Goal: Task Accomplishment & Management: Use online tool/utility

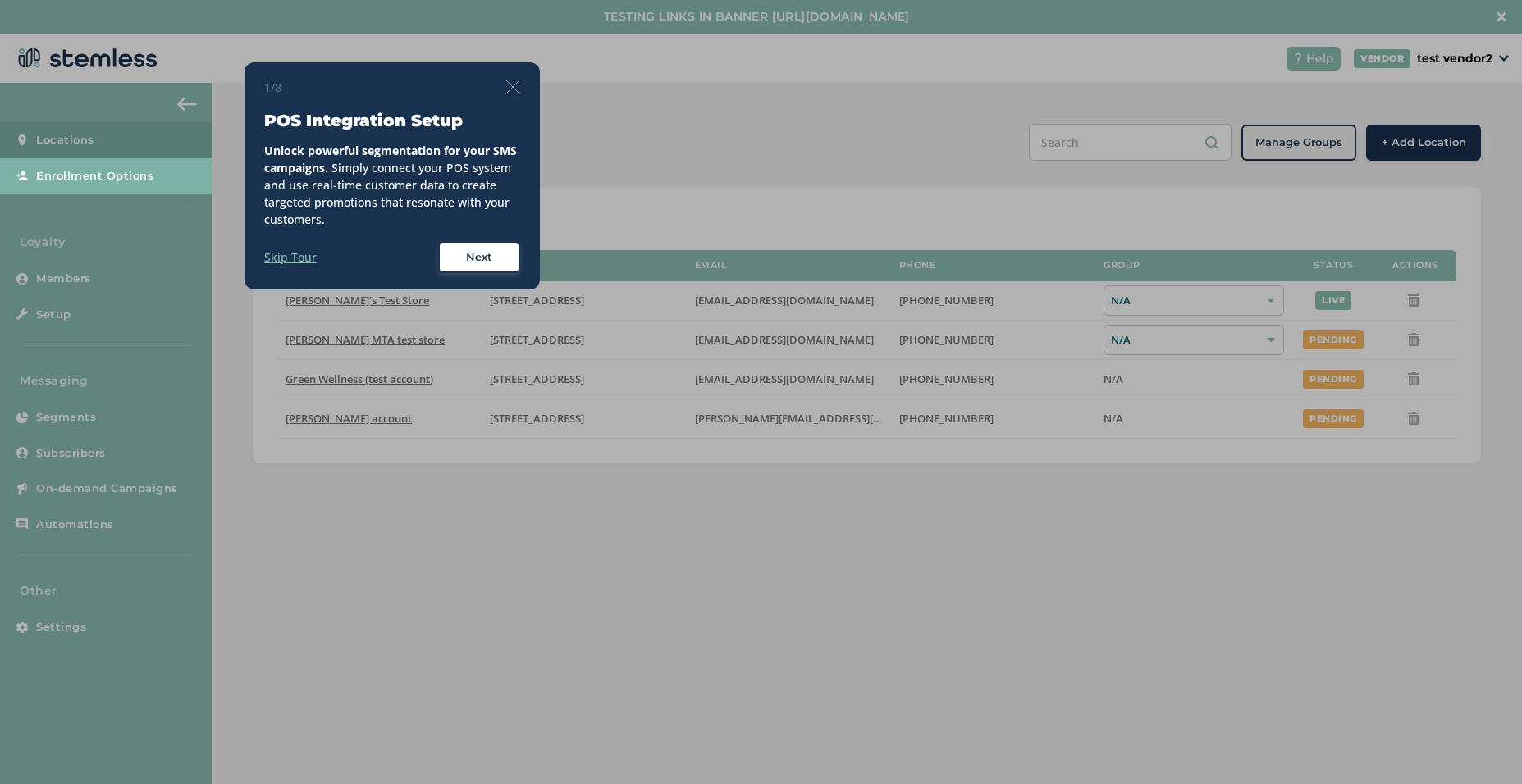
click at [291, 258] on label "Skip Tour" at bounding box center [291, 257] width 53 height 17
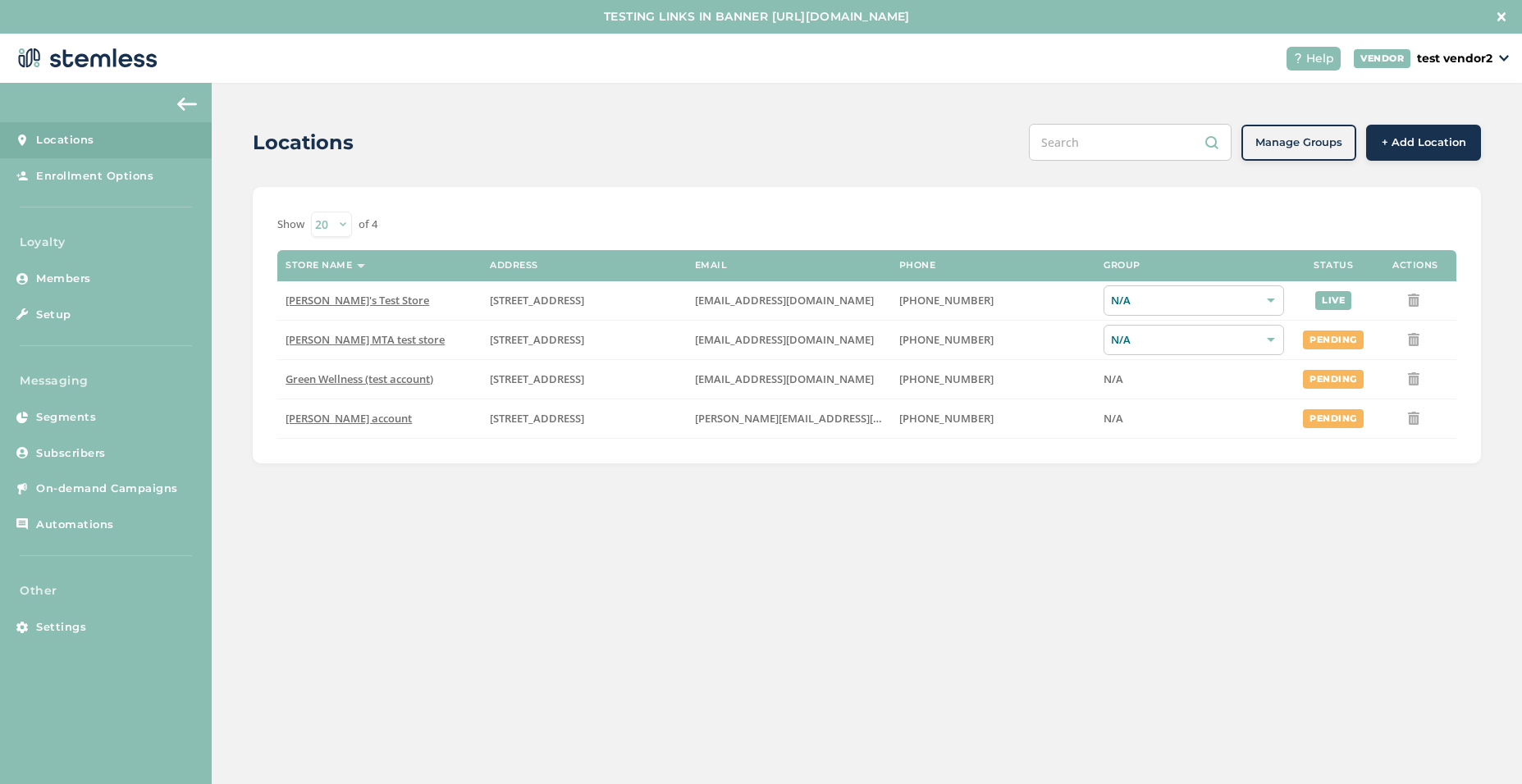
click at [770, 131] on div "Locations" at bounding box center [634, 142] width 763 height 30
click at [863, 542] on div "Locations Manage Groups + Add Location Show 20 50 100 of 4 Store name Address E…" at bounding box center [867, 450] width 1310 height 735
click at [690, 574] on div "Locations Manage Groups + Add Location Show 20 50 100 of 4 Store name Address E…" at bounding box center [867, 450] width 1310 height 735
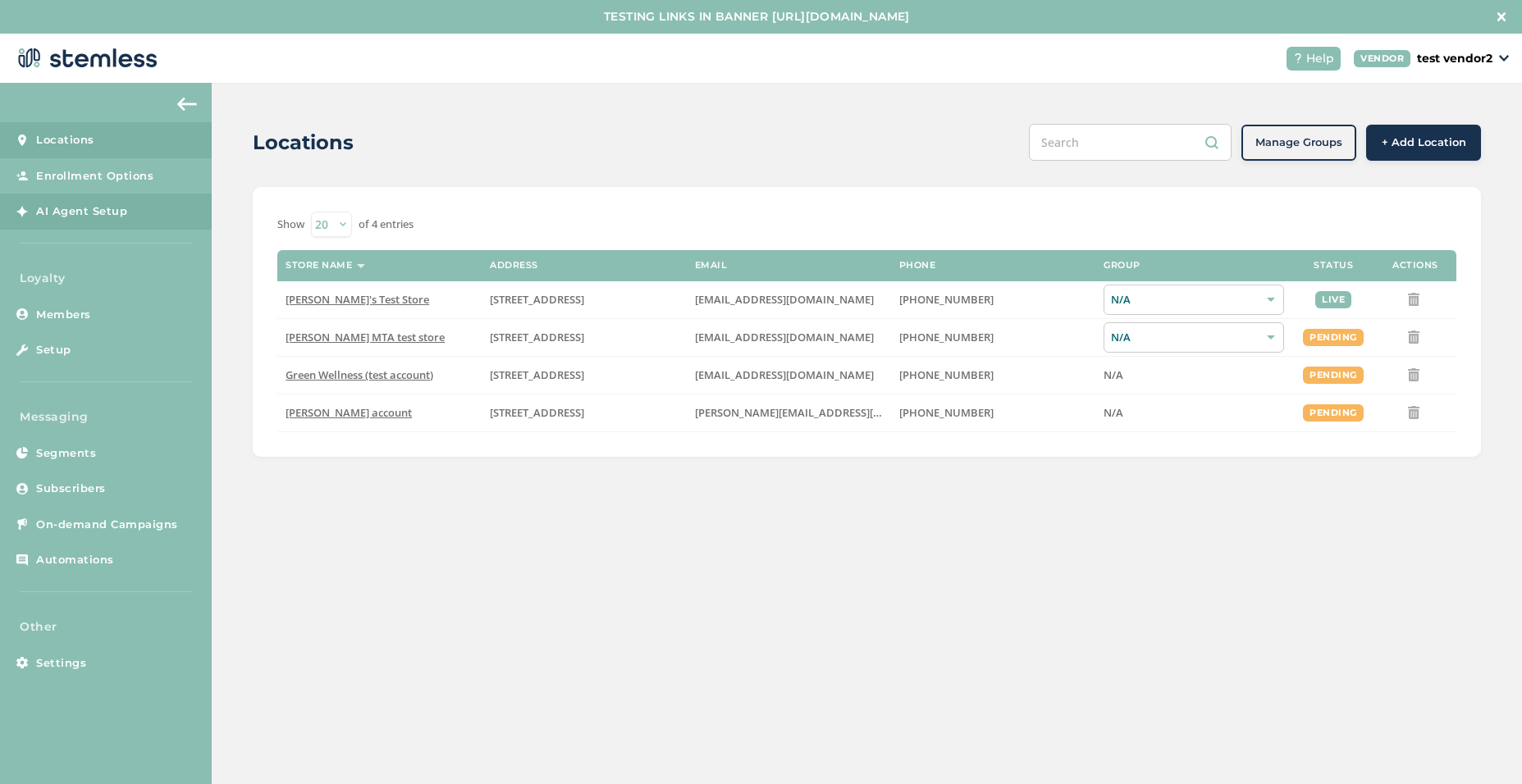
click at [44, 204] on span "AI Agent Setup" at bounding box center [81, 211] width 91 height 16
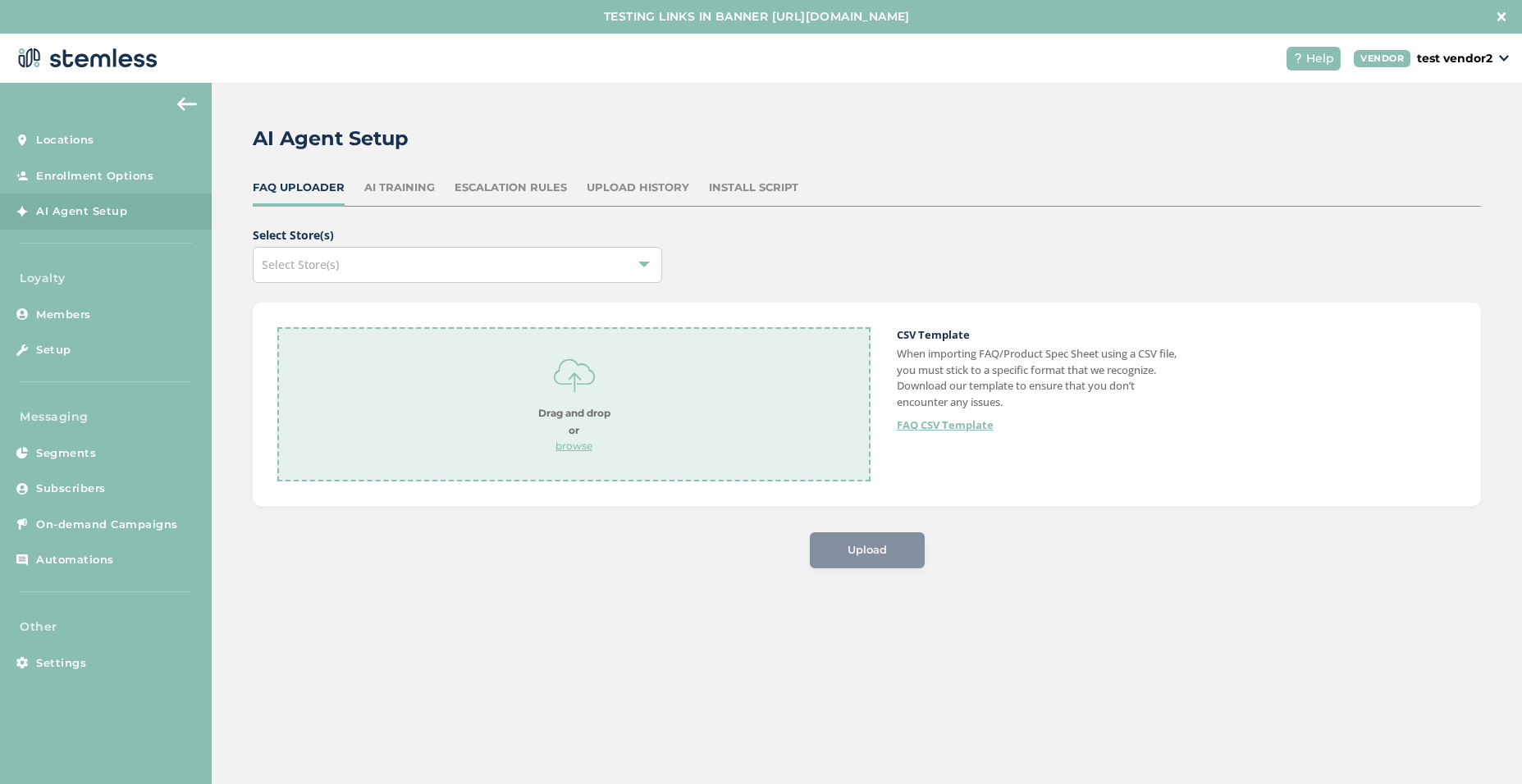
click at [589, 260] on div "Select Store(s)" at bounding box center [457, 264] width 410 height 36
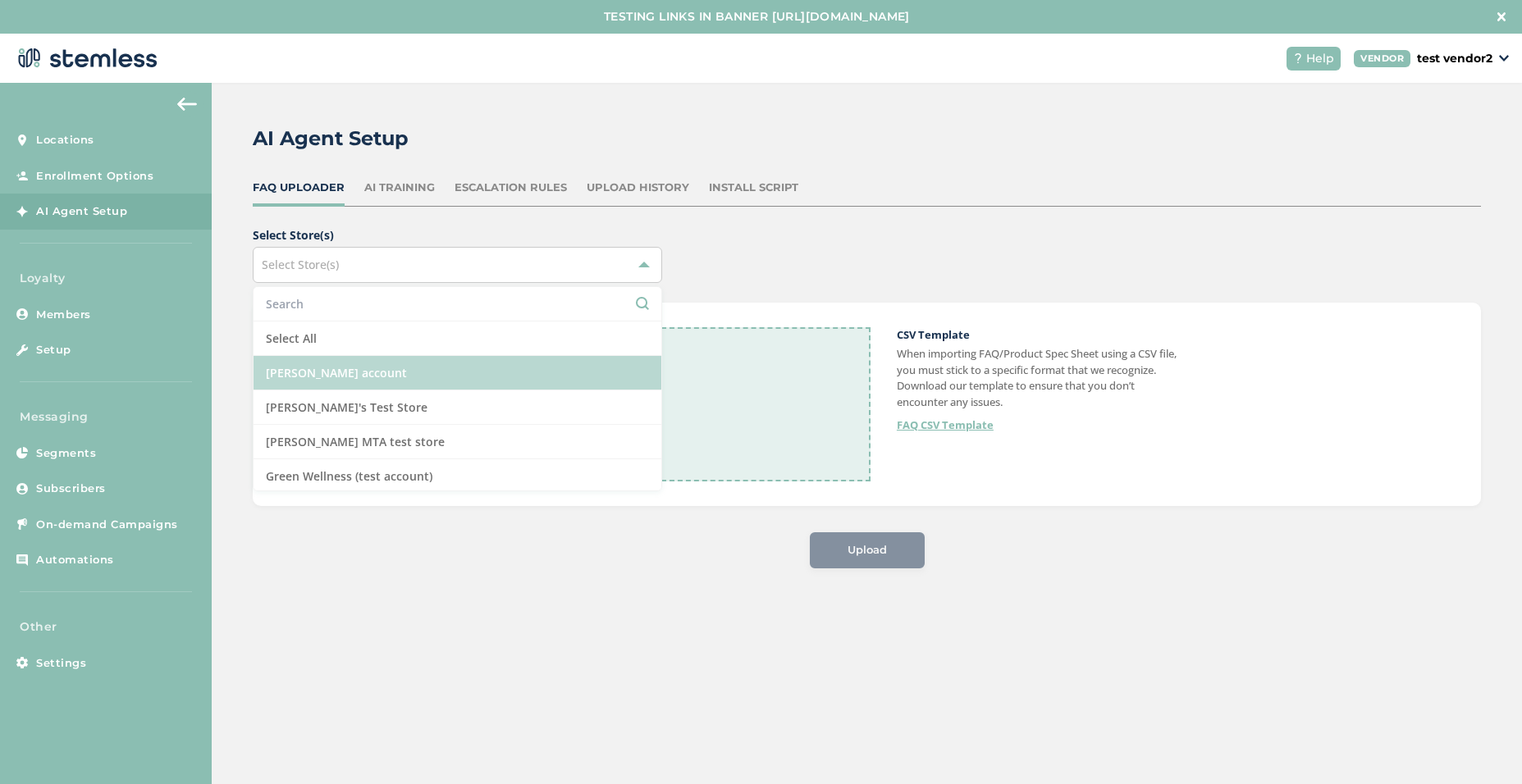
click at [404, 362] on li "[PERSON_NAME] account" at bounding box center [457, 373] width 408 height 34
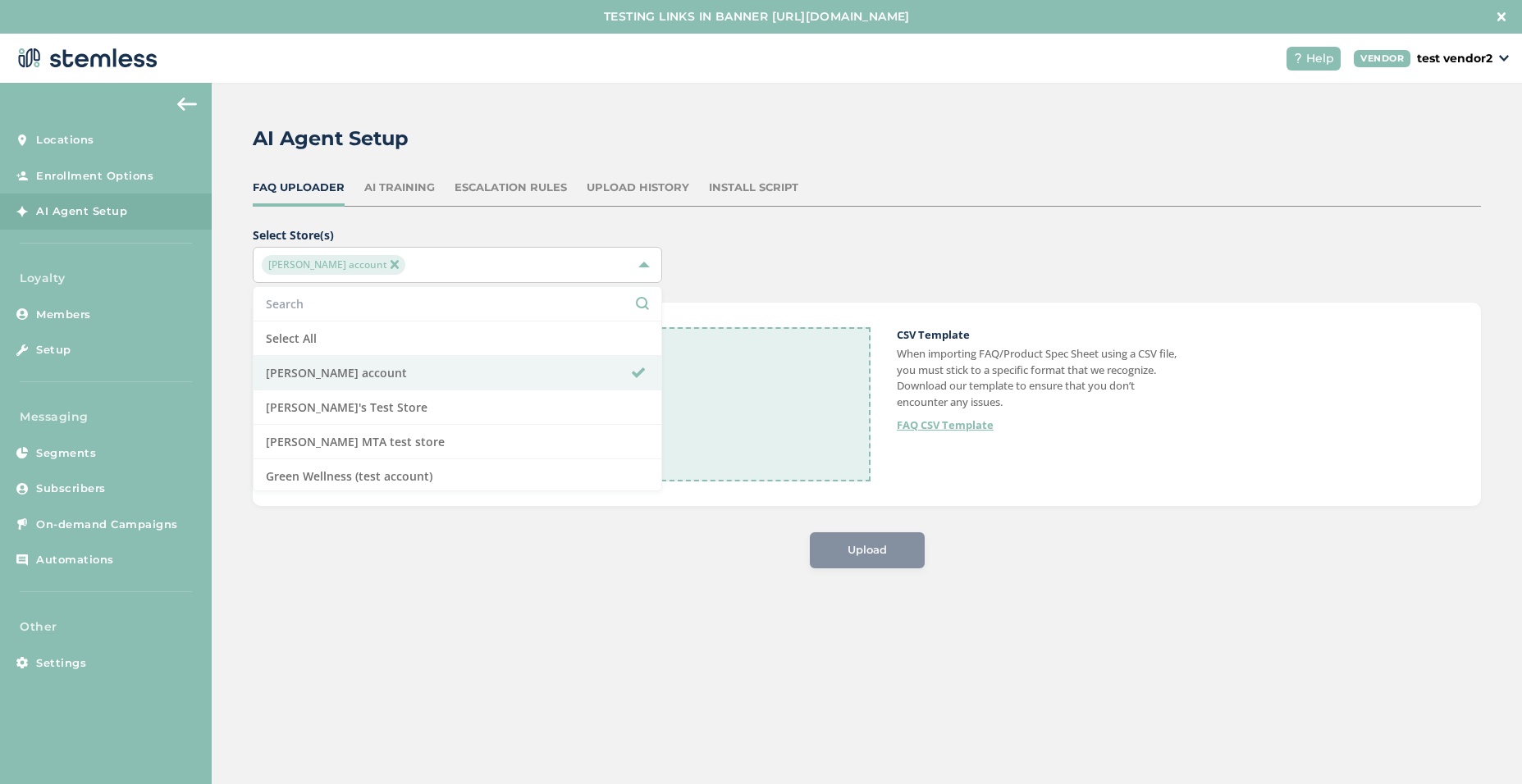
click at [744, 242] on div "Select Store(s) Brian Vend account Select All Brian Vend account Brian's Test S…" at bounding box center [867, 254] width 1229 height 56
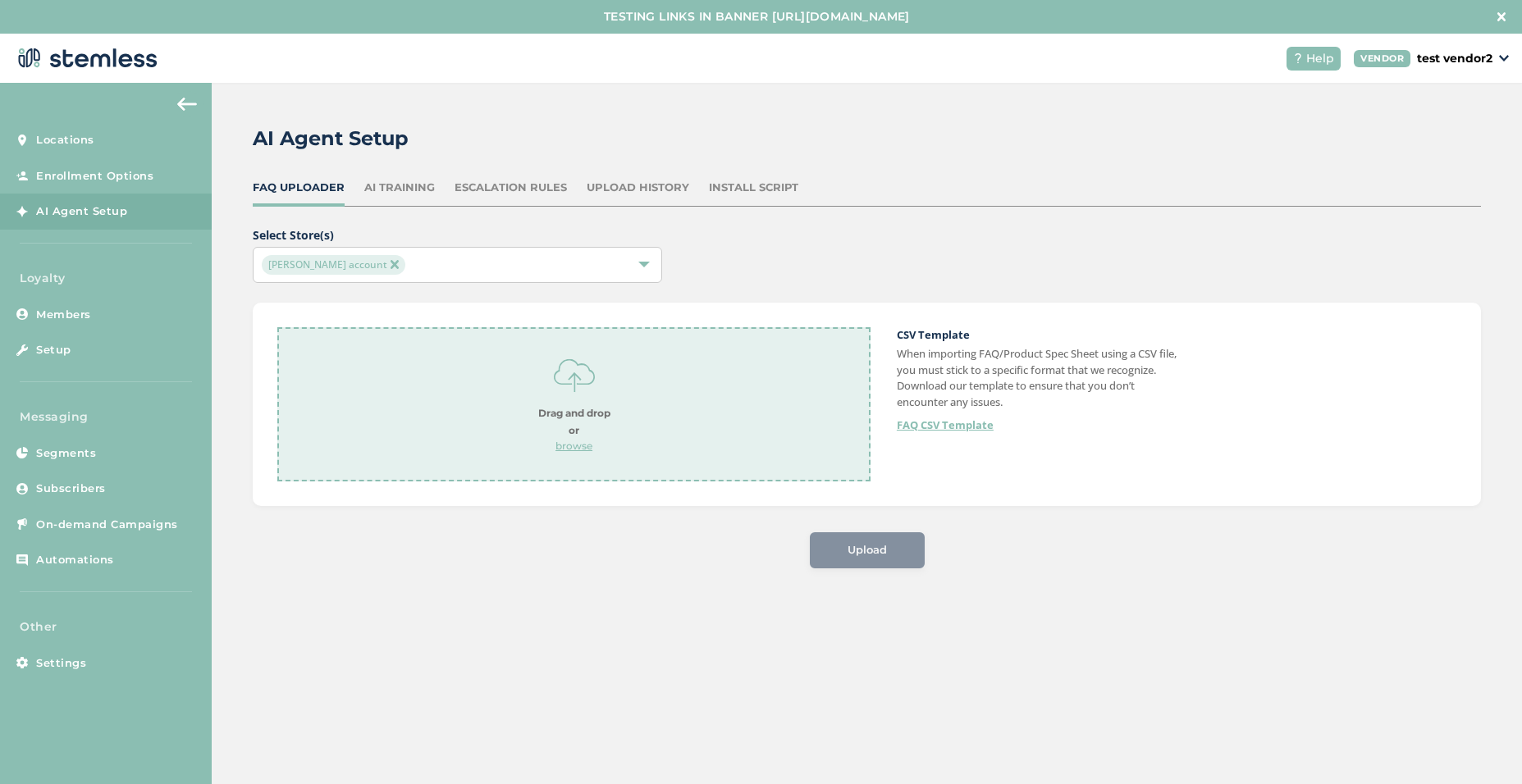
click at [570, 442] on p "browse" at bounding box center [574, 445] width 73 height 15
click at [860, 552] on span "Upload" at bounding box center [867, 550] width 39 height 16
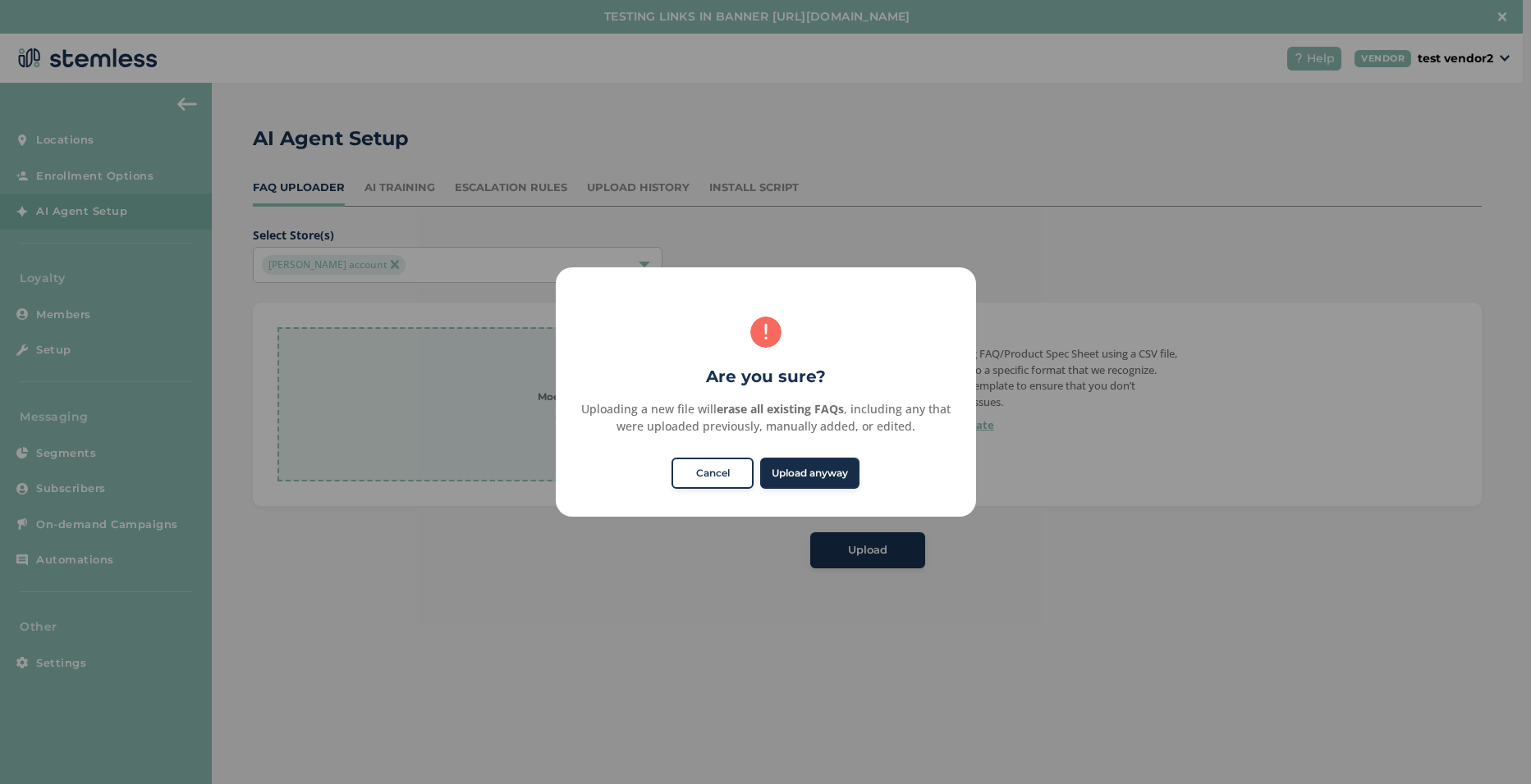
click at [814, 471] on button "Upload anyway" at bounding box center [810, 473] width 99 height 32
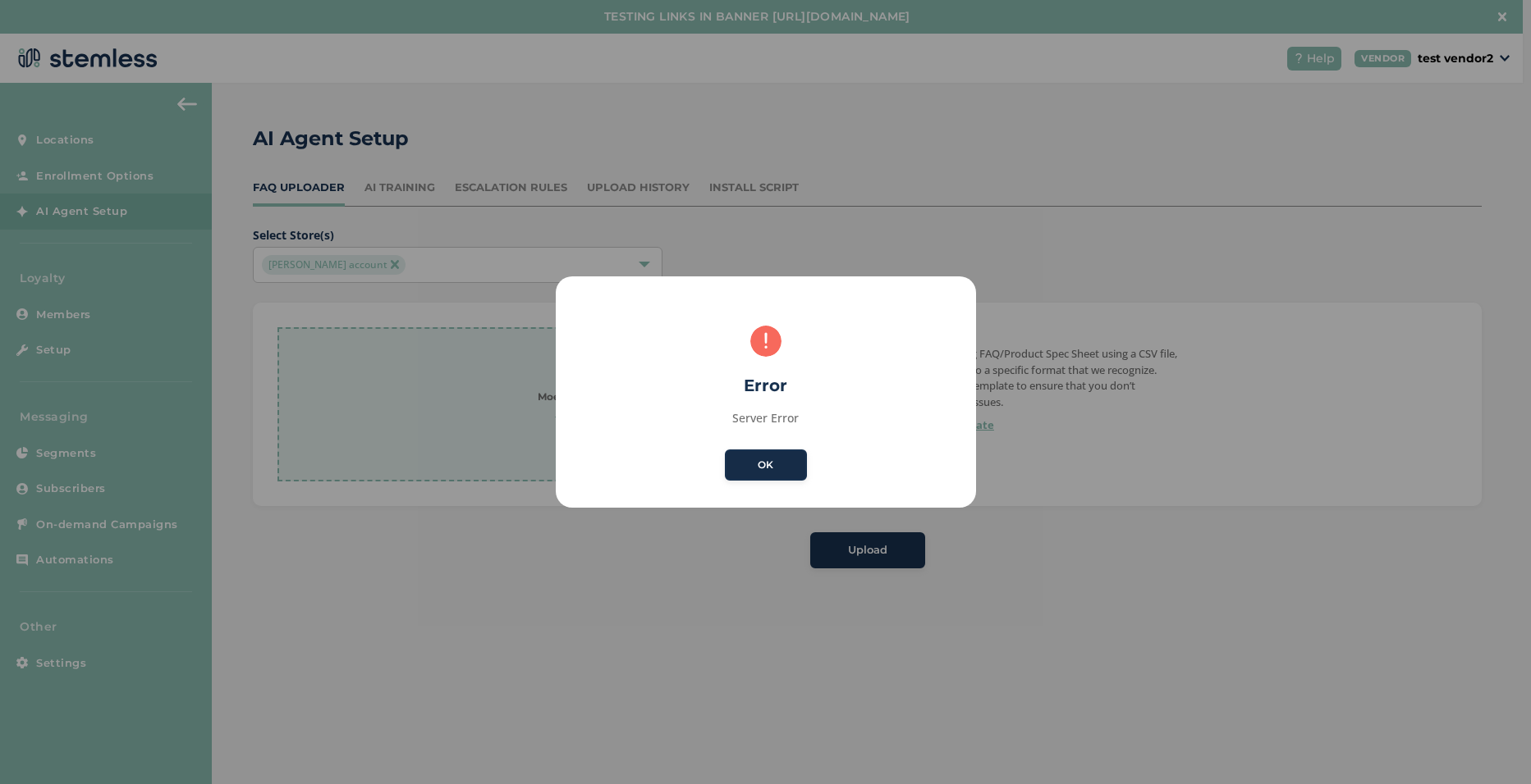
click at [760, 457] on button "OK" at bounding box center [766, 465] width 82 height 32
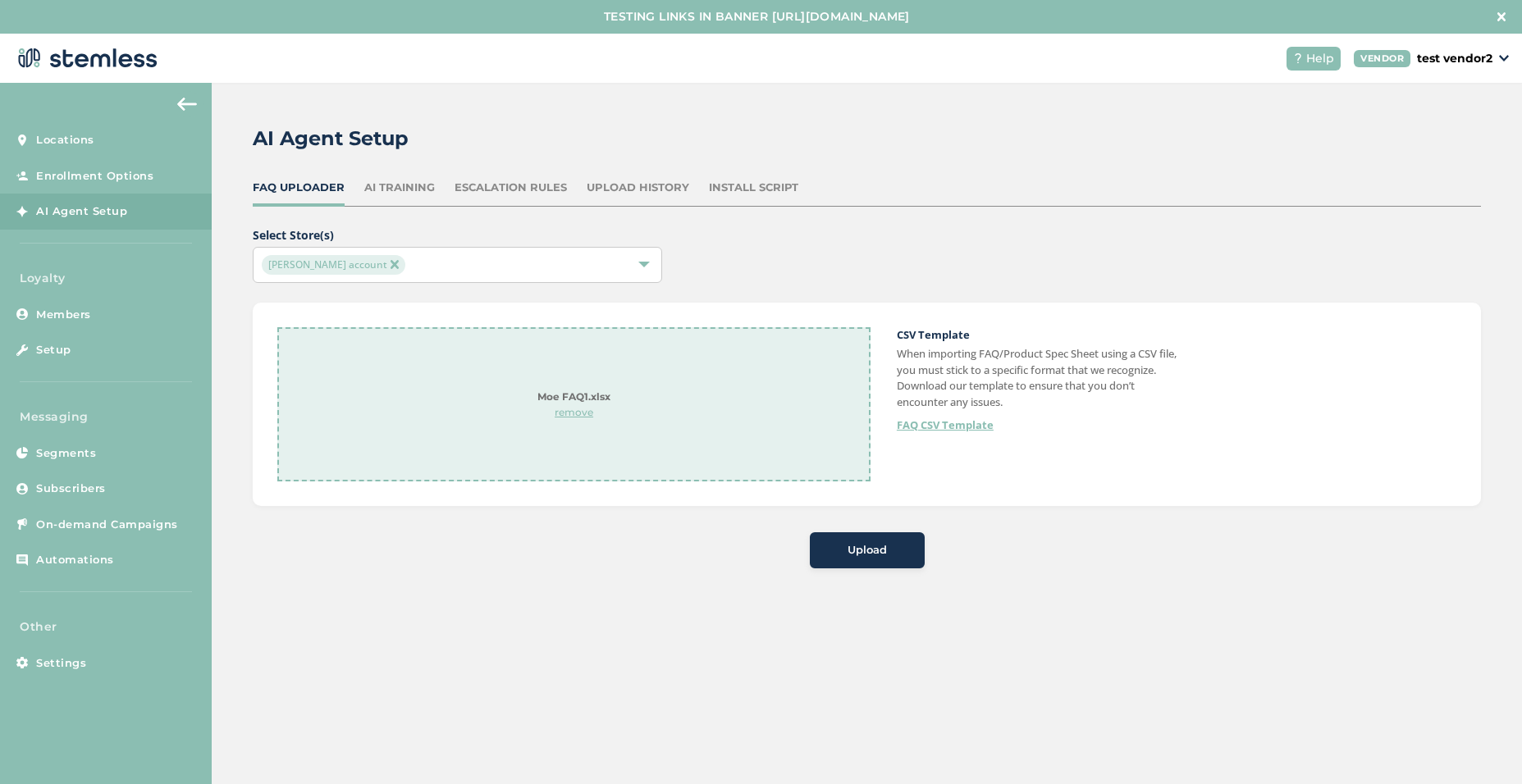
click at [739, 633] on div "AI Agent Setup FAQ Uploader AI Training Escalation Rules Upload History Install…" at bounding box center [867, 450] width 1310 height 735
click at [399, 189] on div "AI Training" at bounding box center [399, 188] width 71 height 16
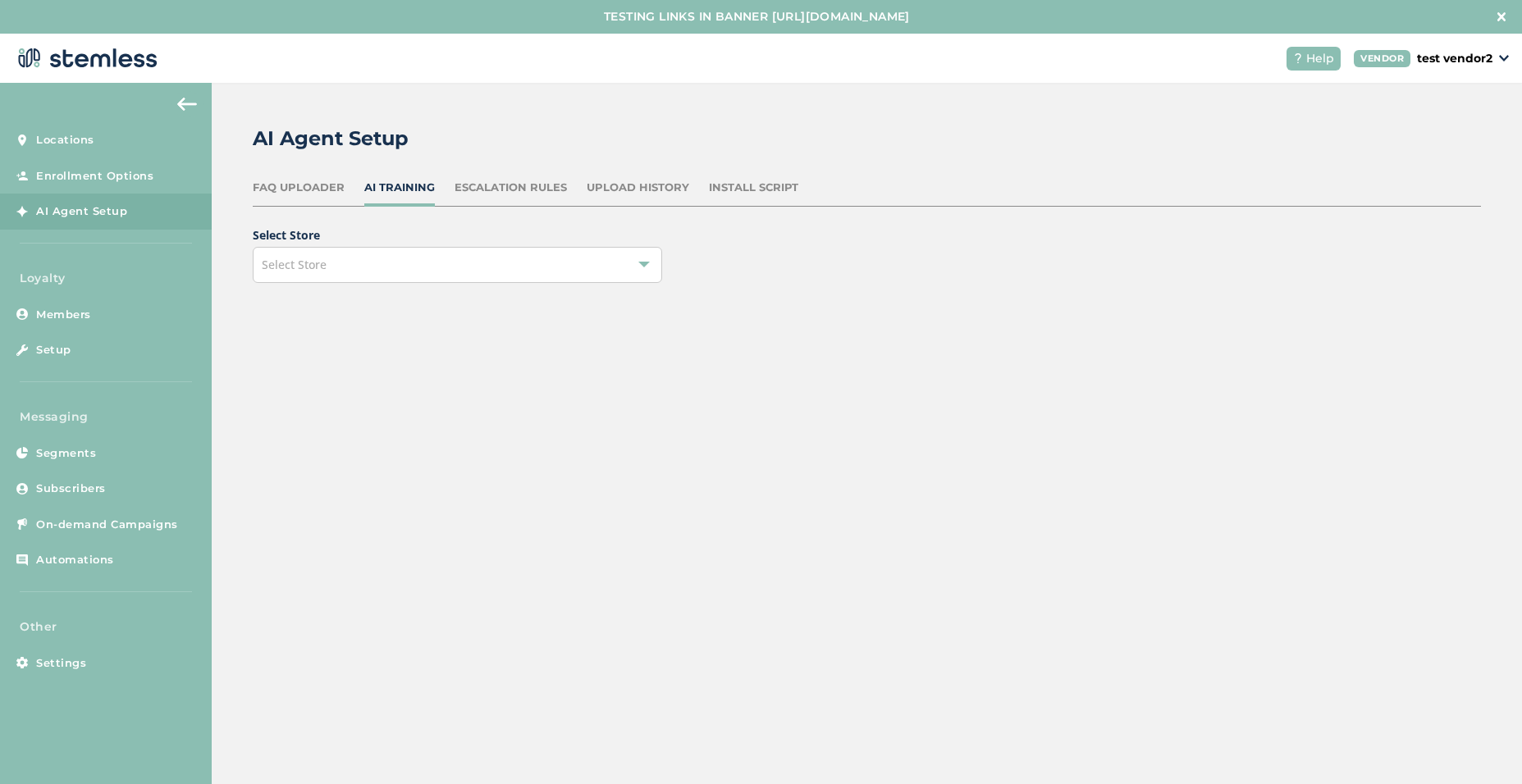
click at [497, 184] on div "Escalation Rules" at bounding box center [511, 188] width 113 height 16
click at [492, 276] on div "Select Store" at bounding box center [457, 264] width 410 height 36
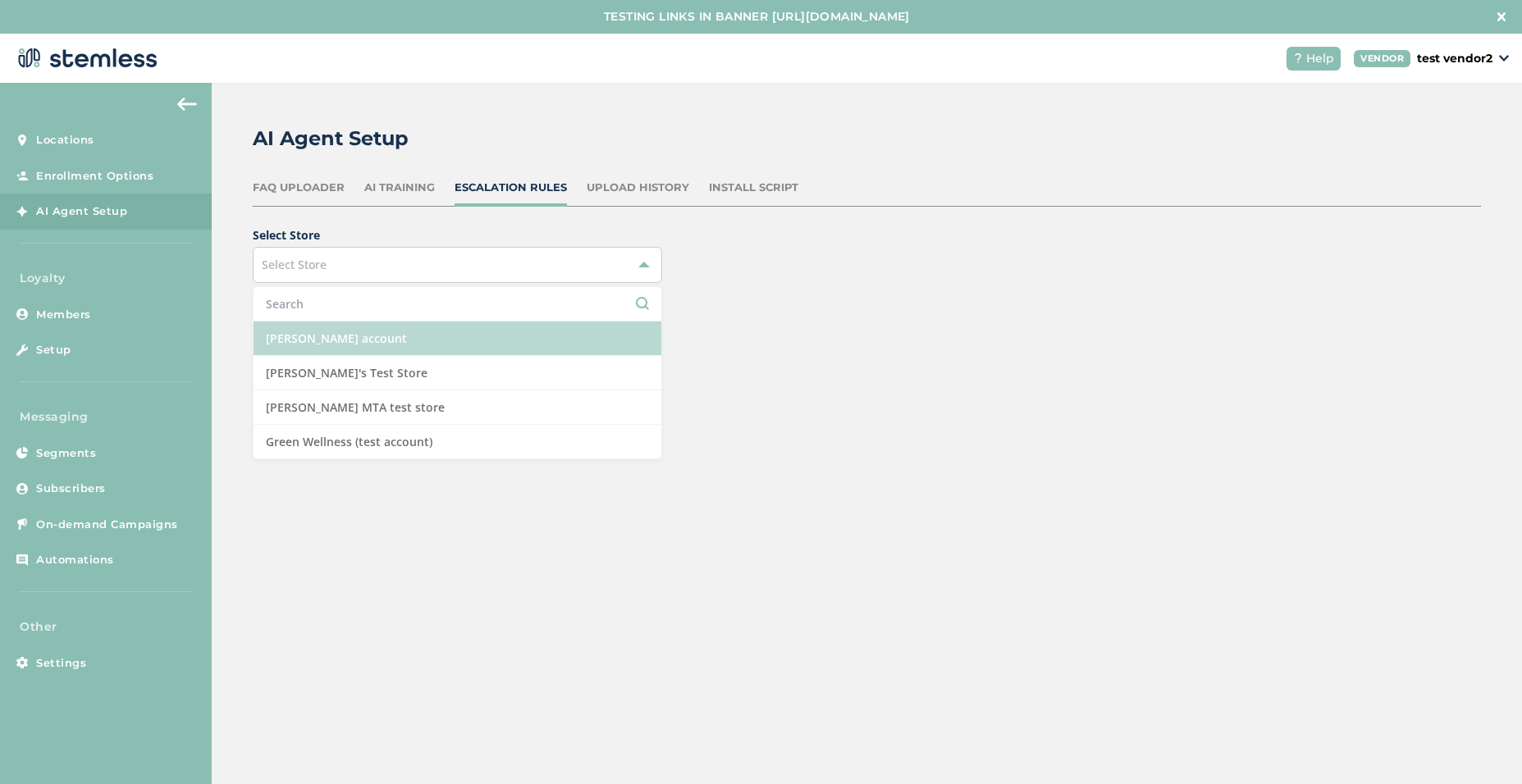
click at [373, 342] on li "[PERSON_NAME] account" at bounding box center [457, 339] width 408 height 34
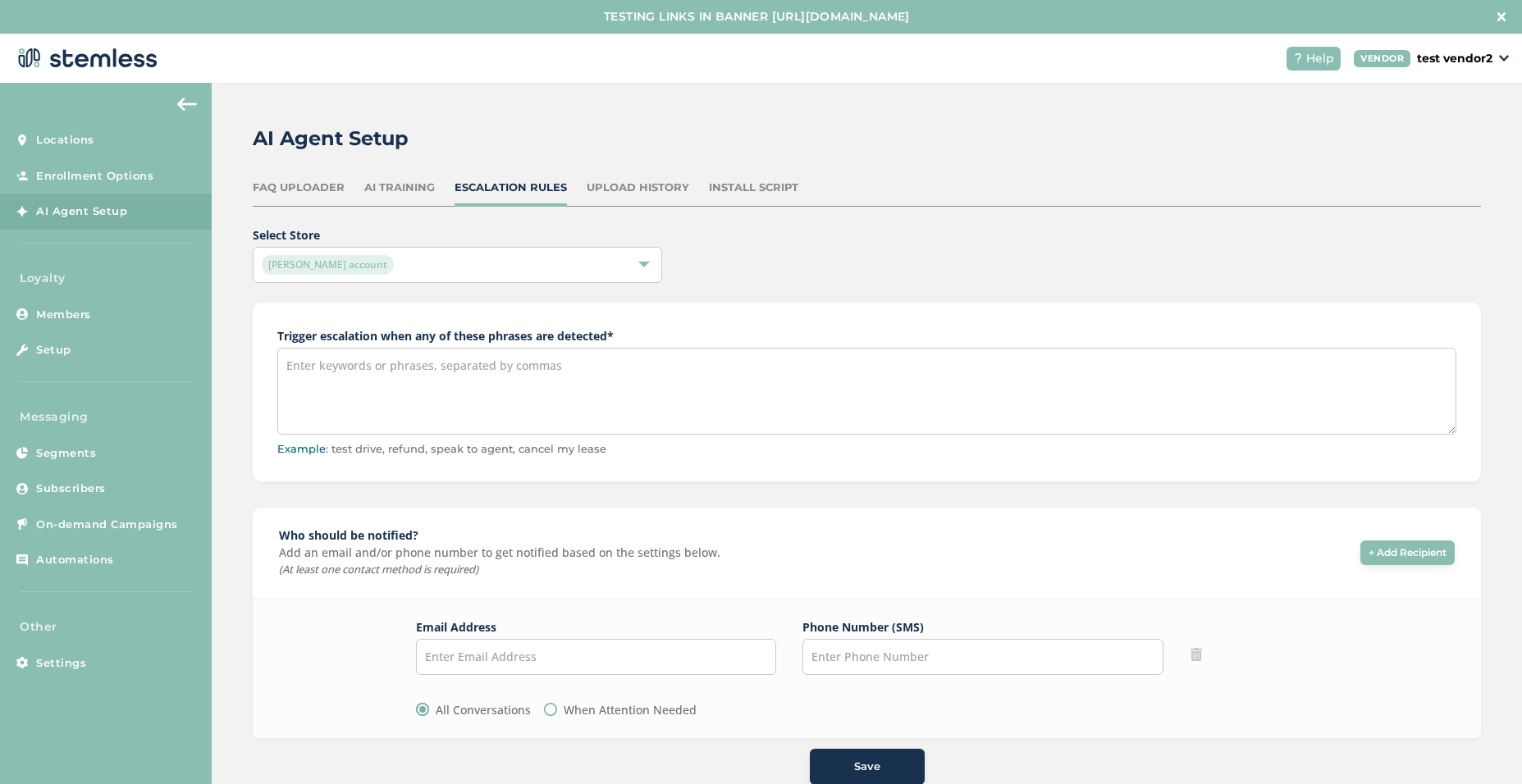
click at [646, 182] on div "Upload History" at bounding box center [638, 188] width 102 height 16
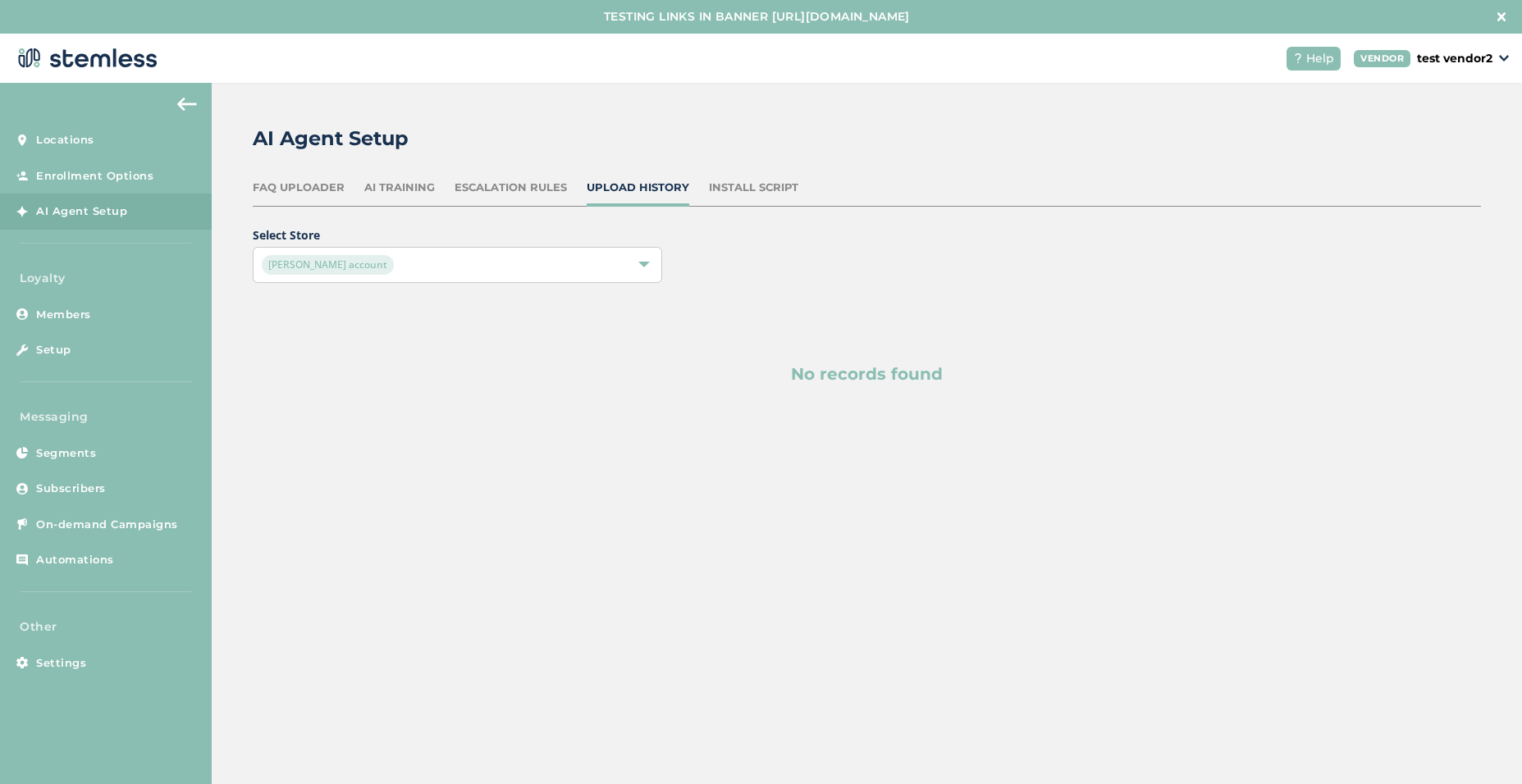
click at [741, 184] on div "Install Script" at bounding box center [753, 188] width 90 height 16
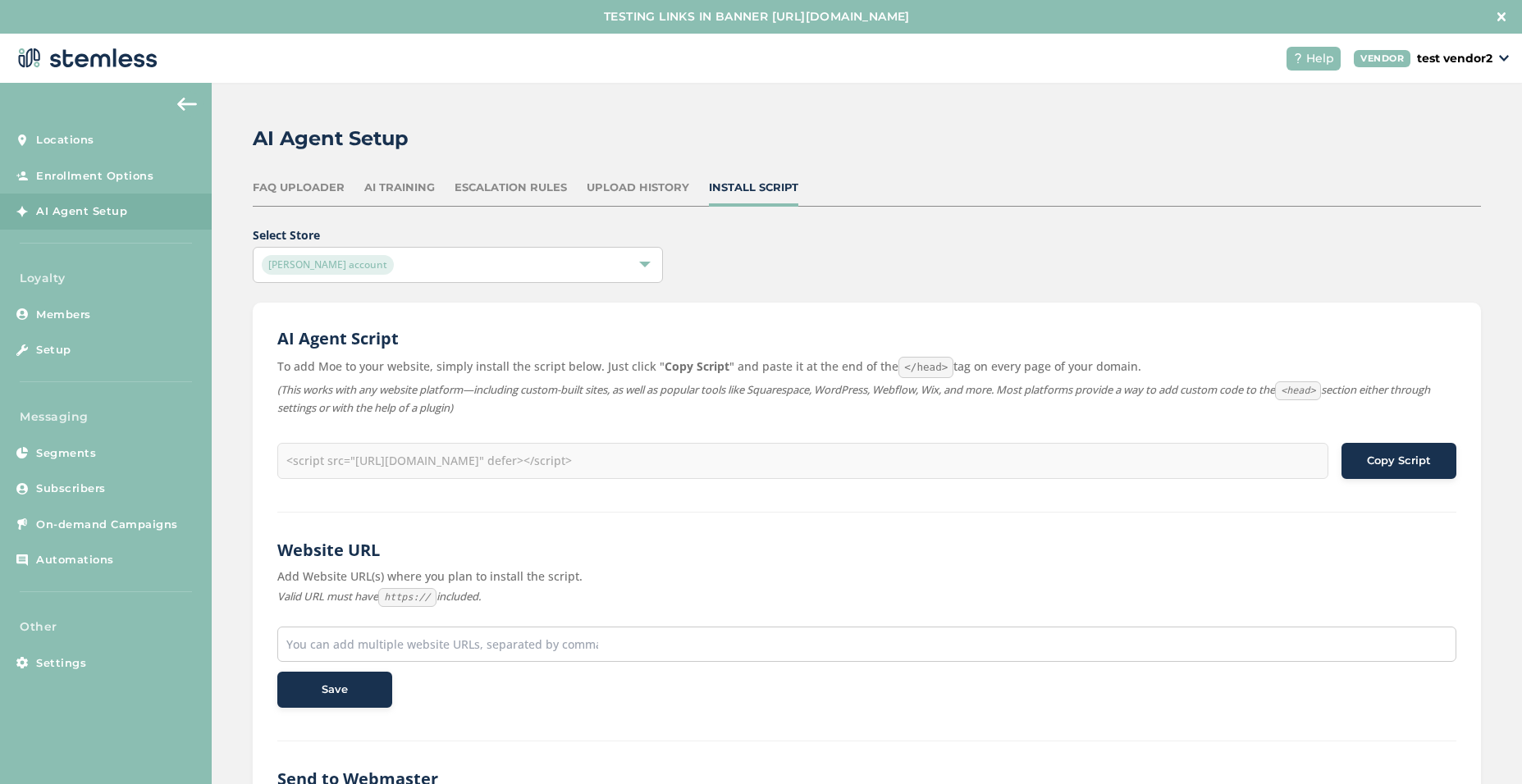
type input "<script src="https://stemless.co/stmls_widget.iife.js?key=eyJ0eXAiOiJKV1QiLCJhb…"
click at [388, 189] on div "AI Training" at bounding box center [399, 188] width 71 height 16
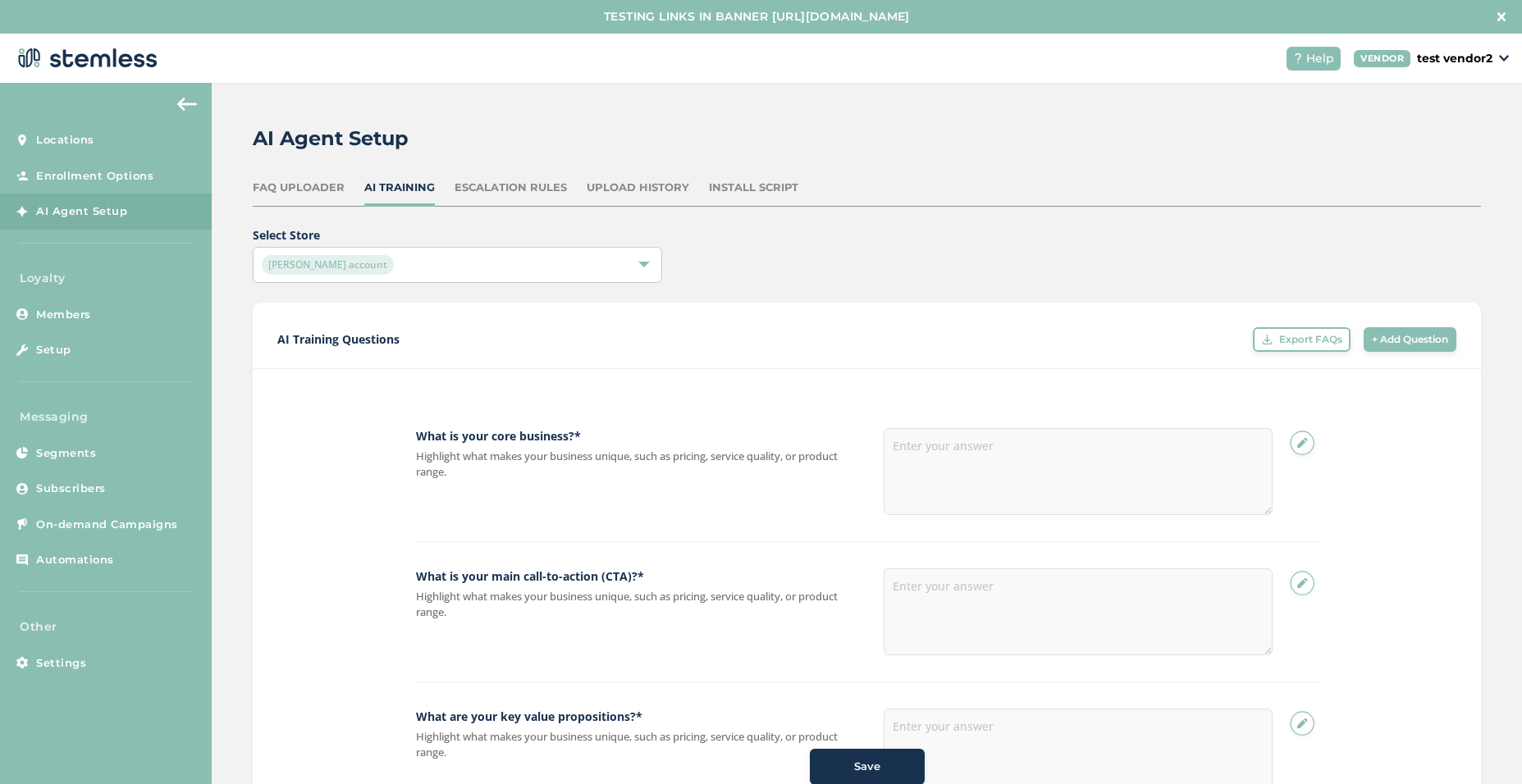
click at [799, 259] on div "Select Store Brian Vend account" at bounding box center [867, 254] width 1229 height 56
click at [278, 182] on div "FAQ Uploader" at bounding box center [299, 188] width 92 height 16
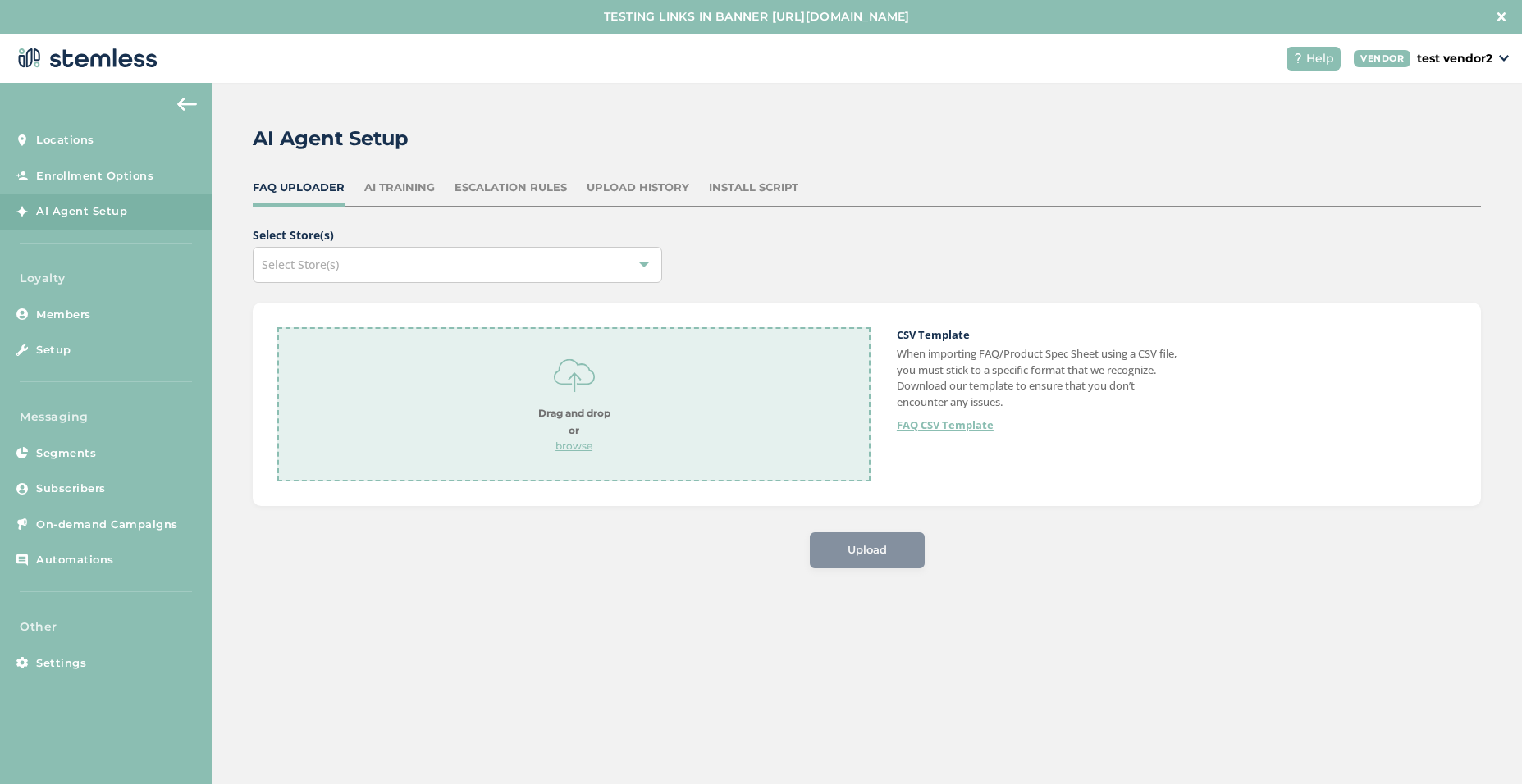
click at [531, 273] on div "Select Store(s)" at bounding box center [457, 264] width 410 height 36
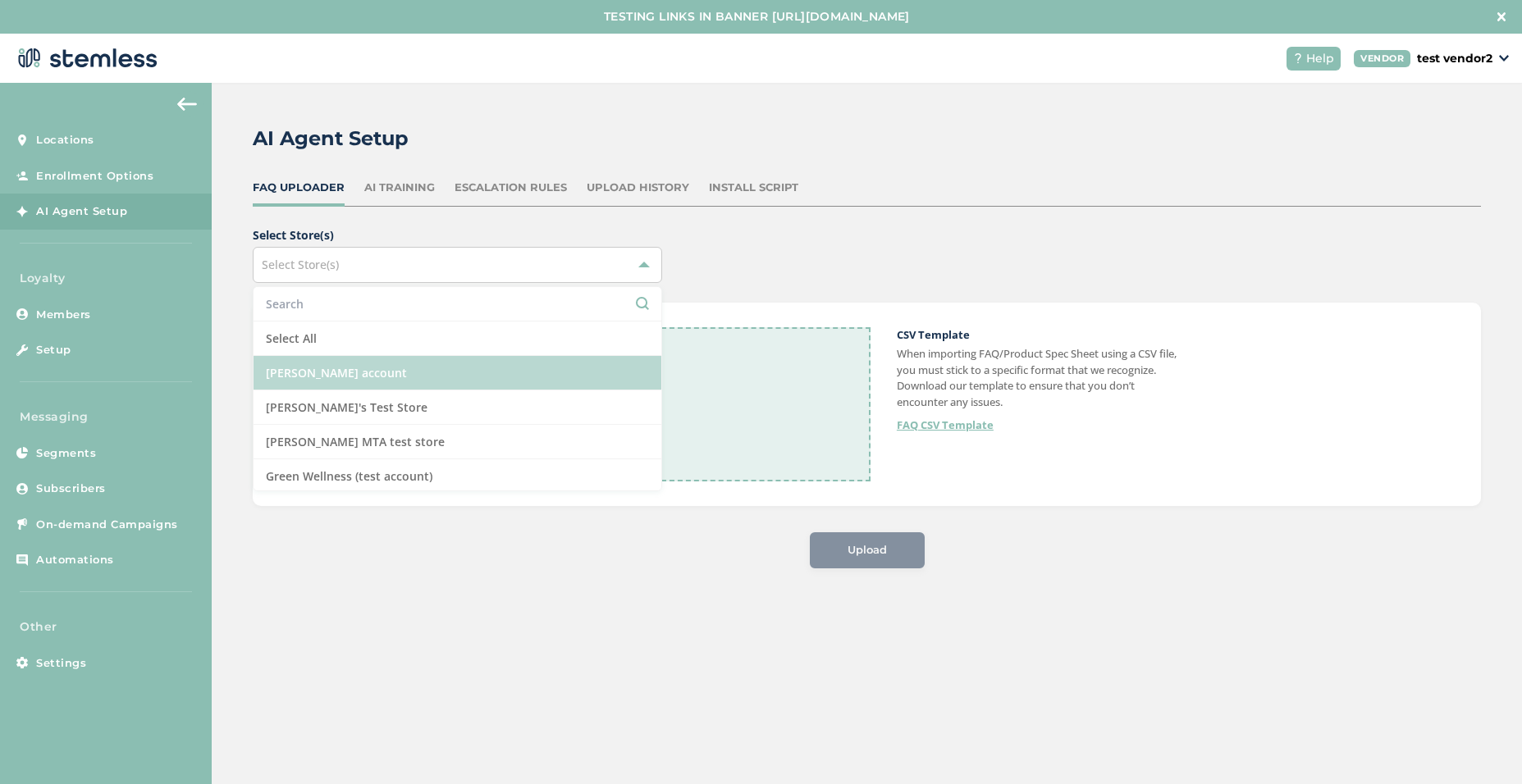
click at [372, 376] on li "[PERSON_NAME] account" at bounding box center [457, 373] width 408 height 34
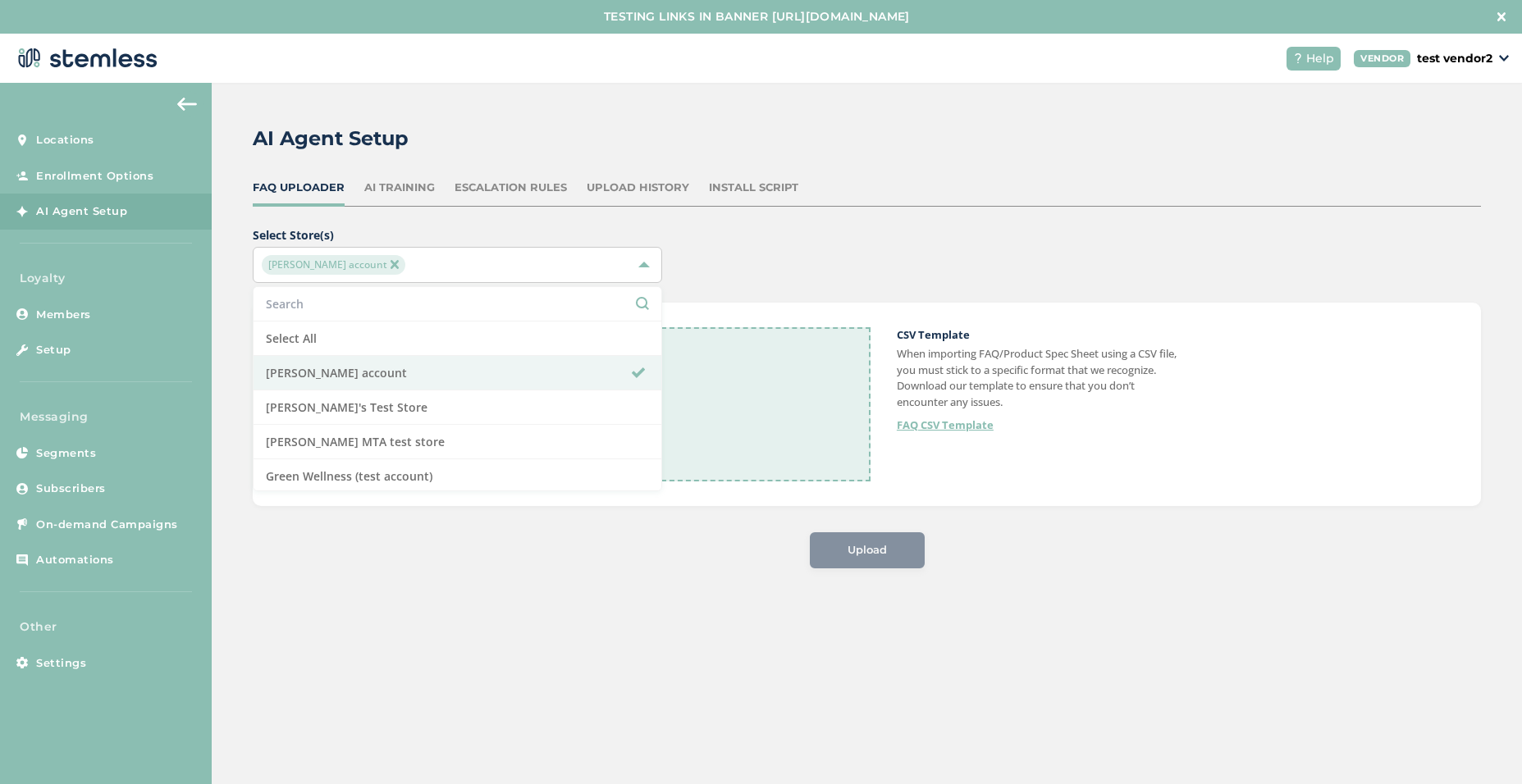
click at [639, 572] on div "AI Agent Setup FAQ Uploader AI Training Escalation Rules Upload History Install…" at bounding box center [867, 346] width 1310 height 526
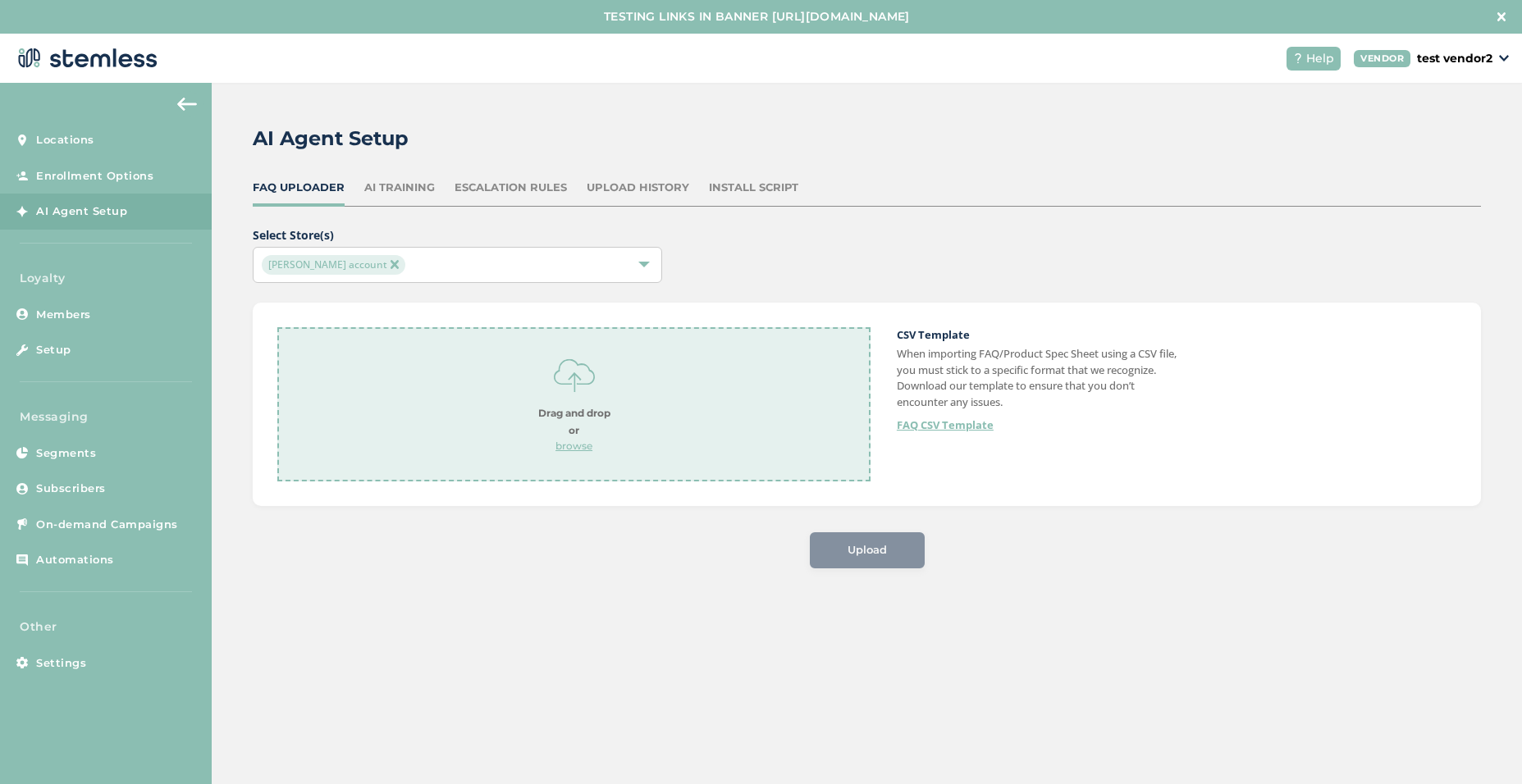
click at [585, 452] on p "browse" at bounding box center [574, 445] width 73 height 15
click at [873, 553] on span "Upload" at bounding box center [867, 550] width 39 height 16
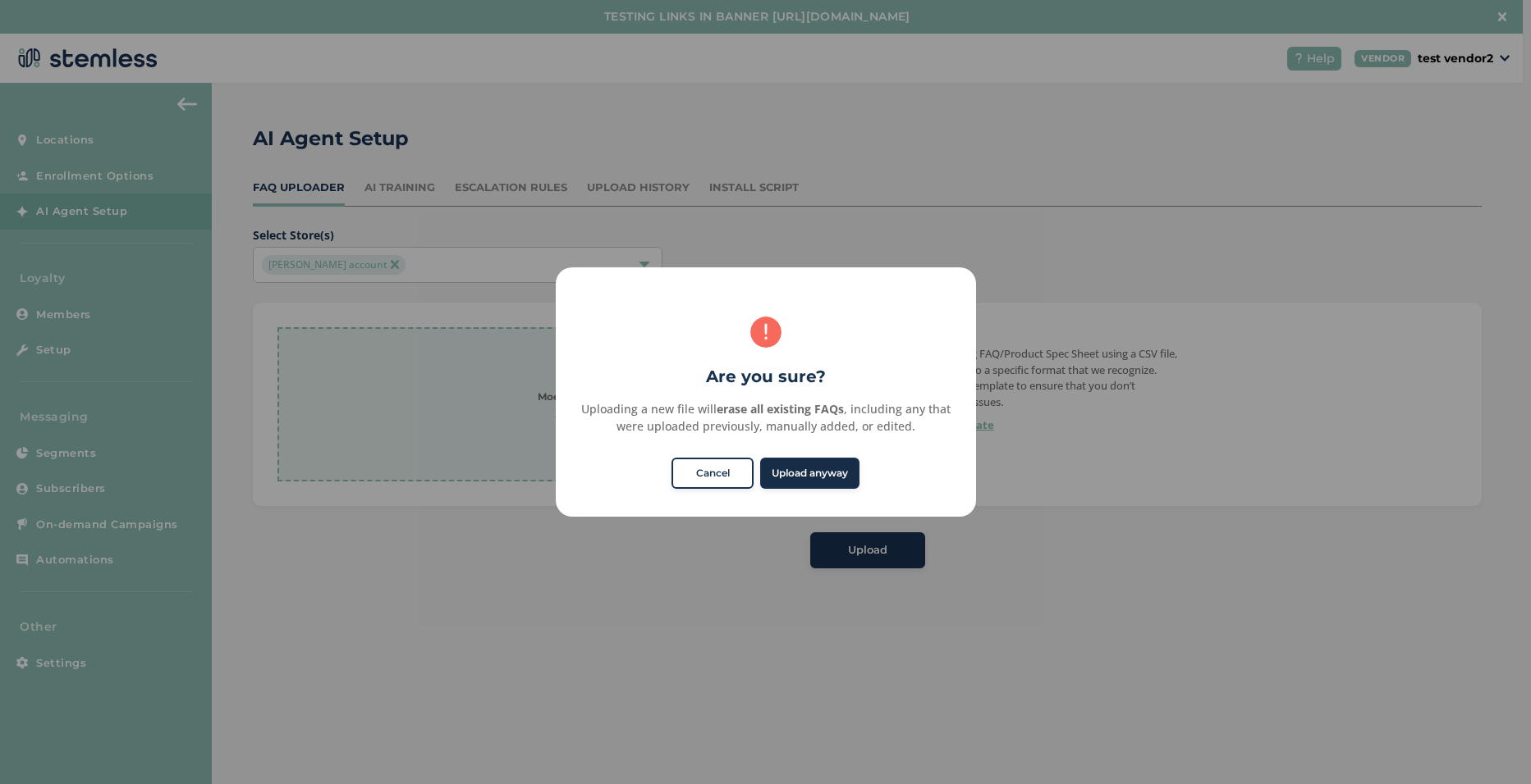
click at [792, 468] on button "Upload anyway" at bounding box center [810, 473] width 99 height 32
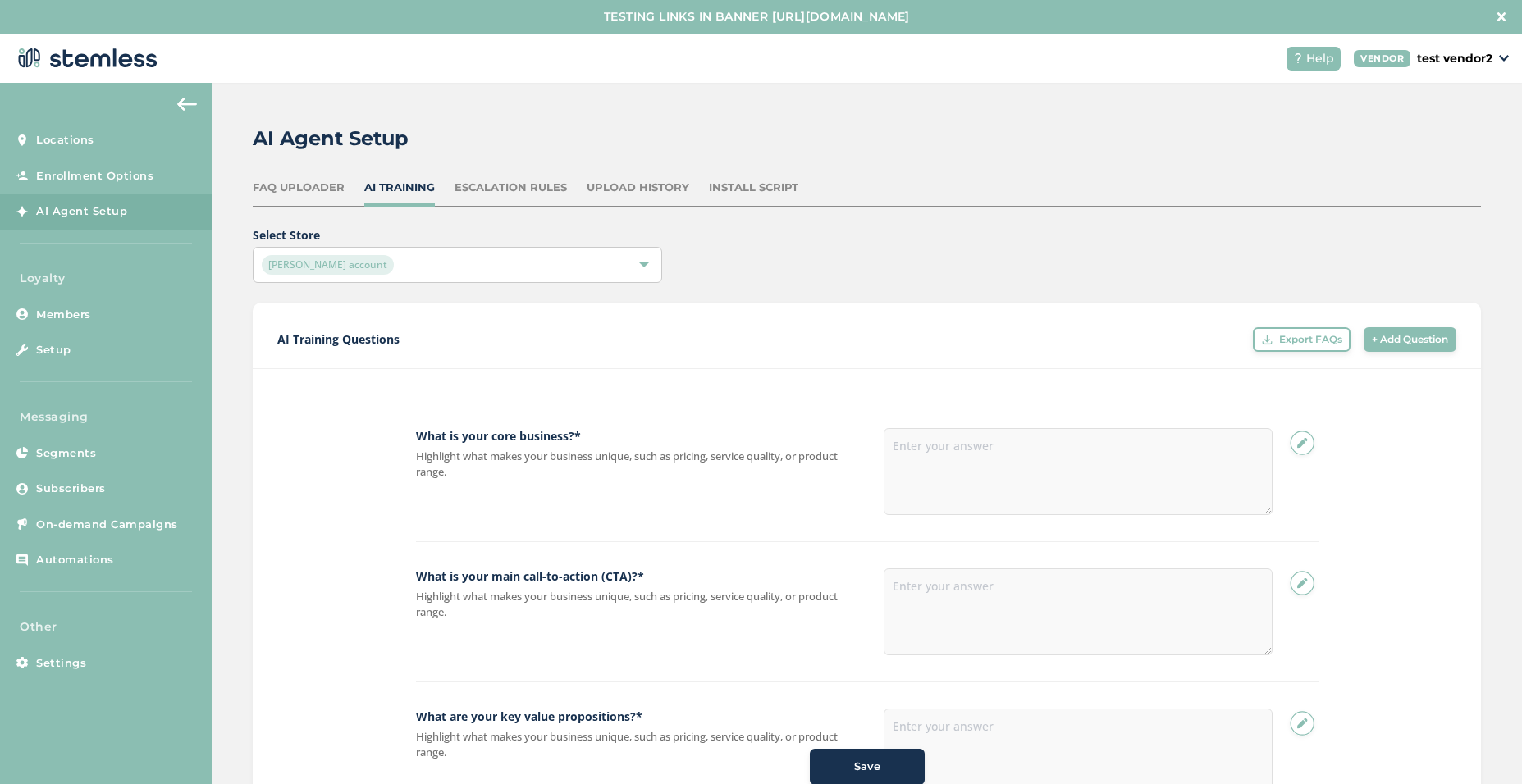
click at [1309, 443] on img at bounding box center [1302, 444] width 32 height 32
click at [990, 448] on textarea at bounding box center [1078, 472] width 389 height 87
type textarea "core business is selling used cars"
click at [508, 184] on div "Escalation Rules" at bounding box center [511, 188] width 113 height 16
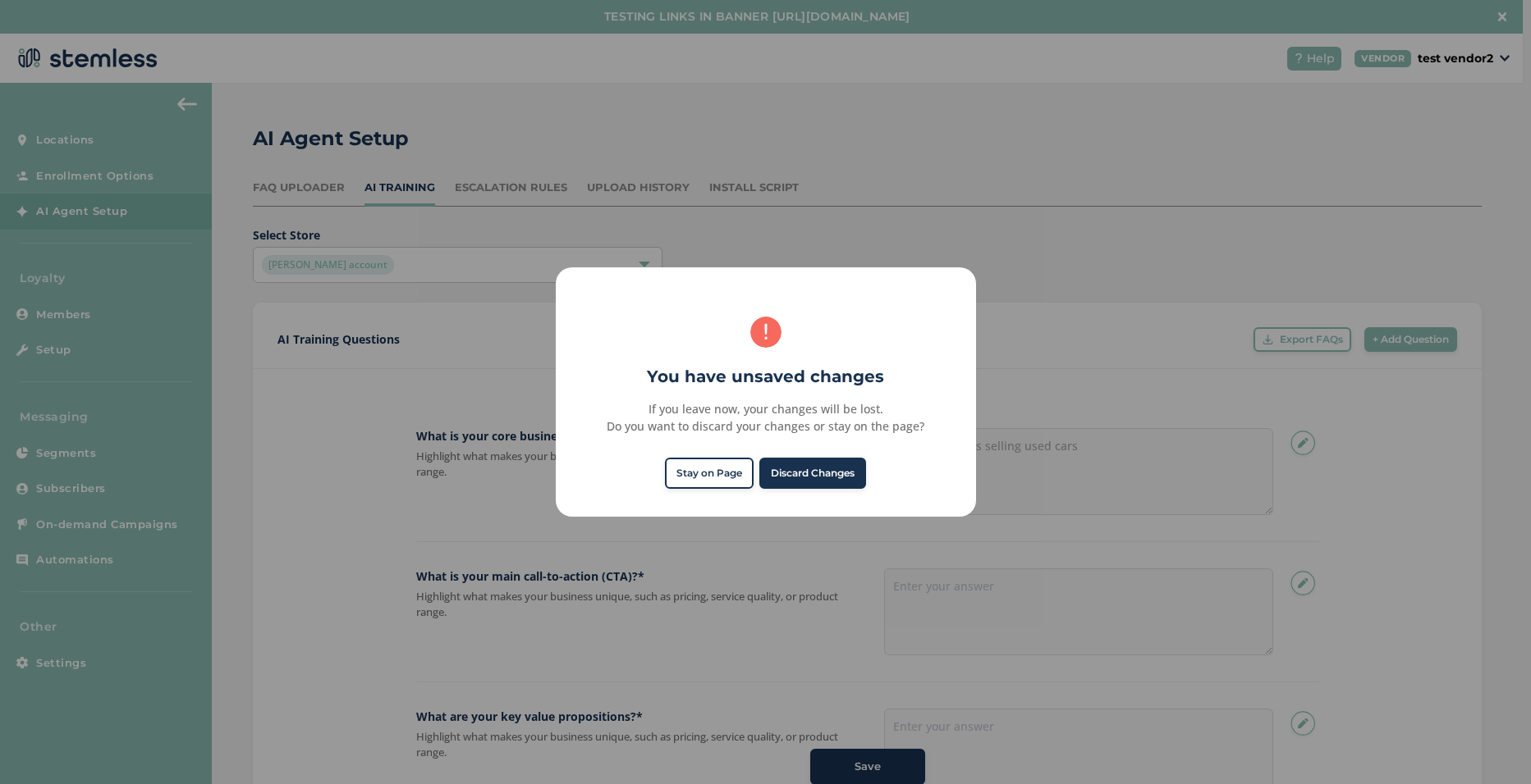
click at [721, 482] on button "Stay on Page" at bounding box center [709, 473] width 89 height 32
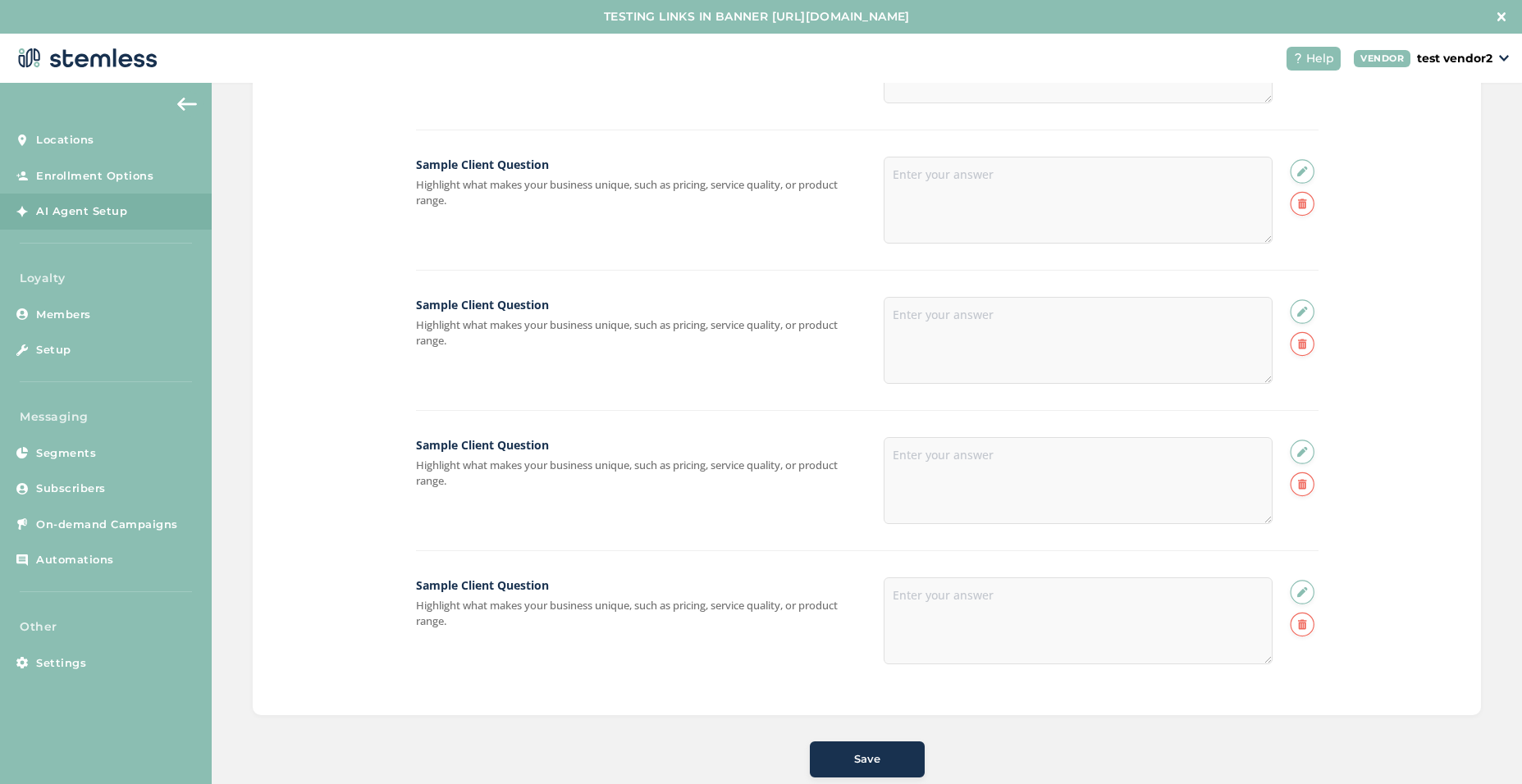
scroll to position [2096, 0]
click at [866, 760] on span "Save" at bounding box center [867, 758] width 26 height 16
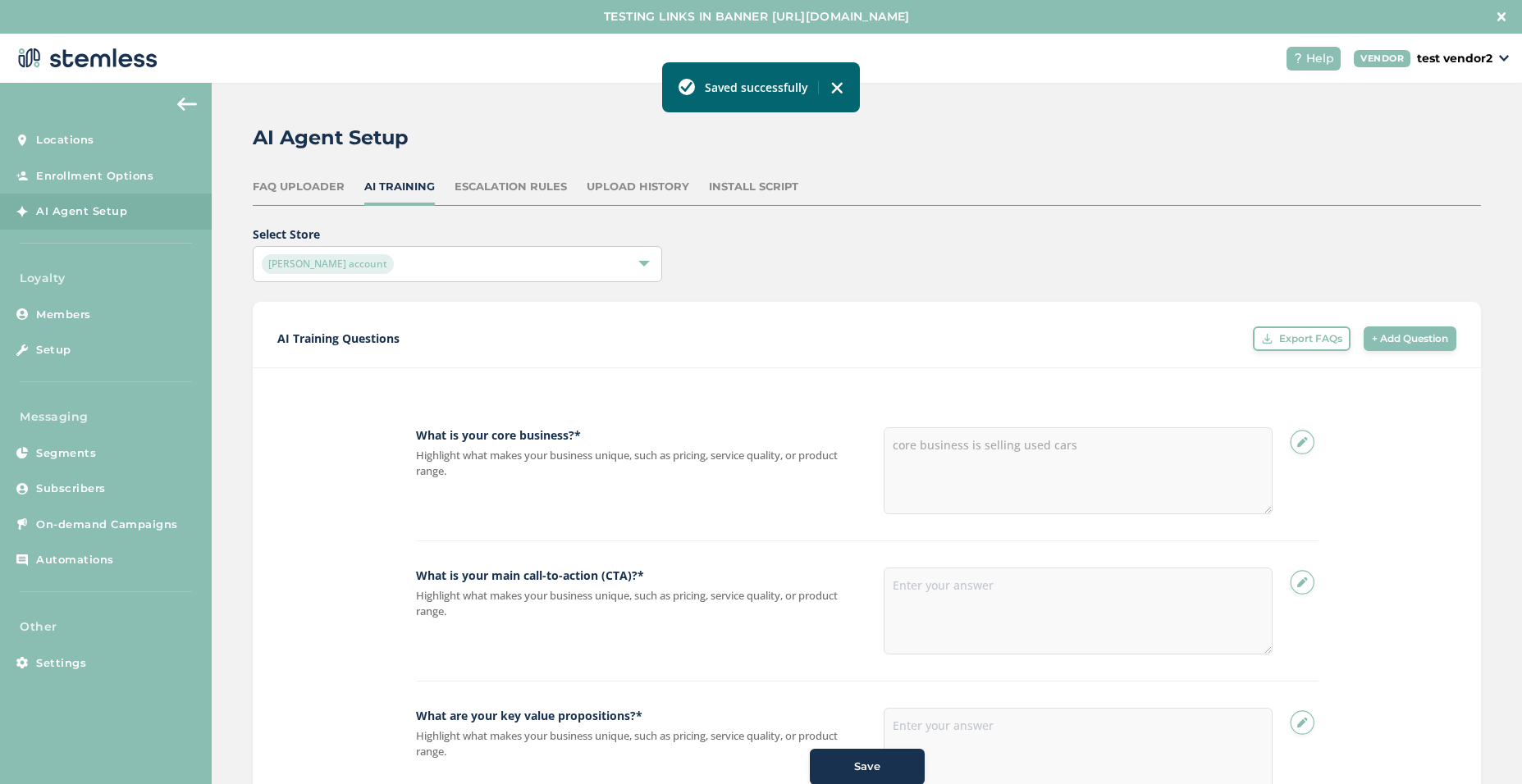
scroll to position [0, 0]
click at [539, 184] on div "Escalation Rules" at bounding box center [511, 188] width 113 height 16
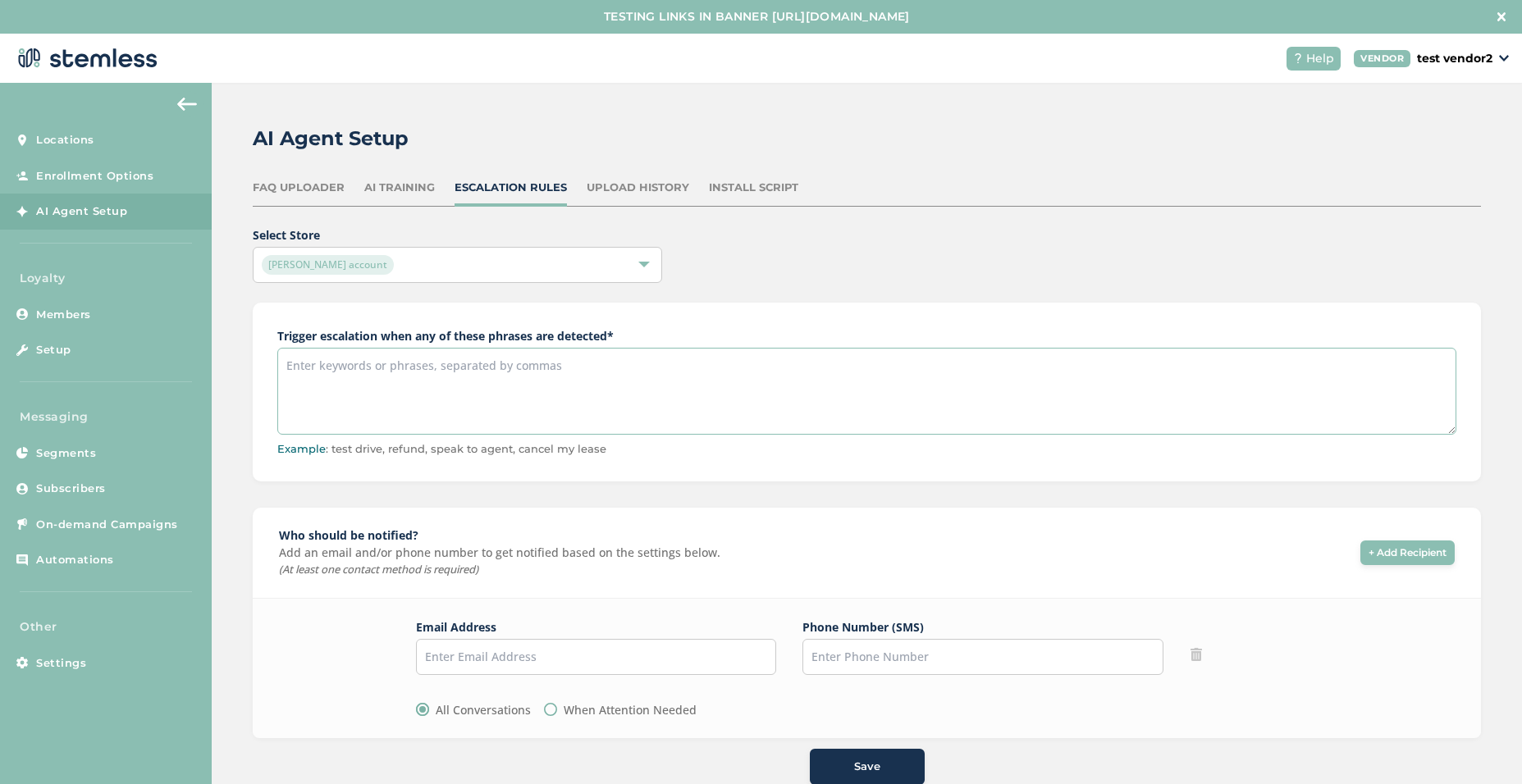
click at [572, 382] on textarea at bounding box center [867, 392] width 1179 height 87
type textarea "test drive"
drag, startPoint x: 625, startPoint y: 653, endPoint x: 756, endPoint y: 562, distance: 159.5
click at [625, 653] on input "text" at bounding box center [596, 657] width 361 height 36
type input "swapnil+2@stemless.co"
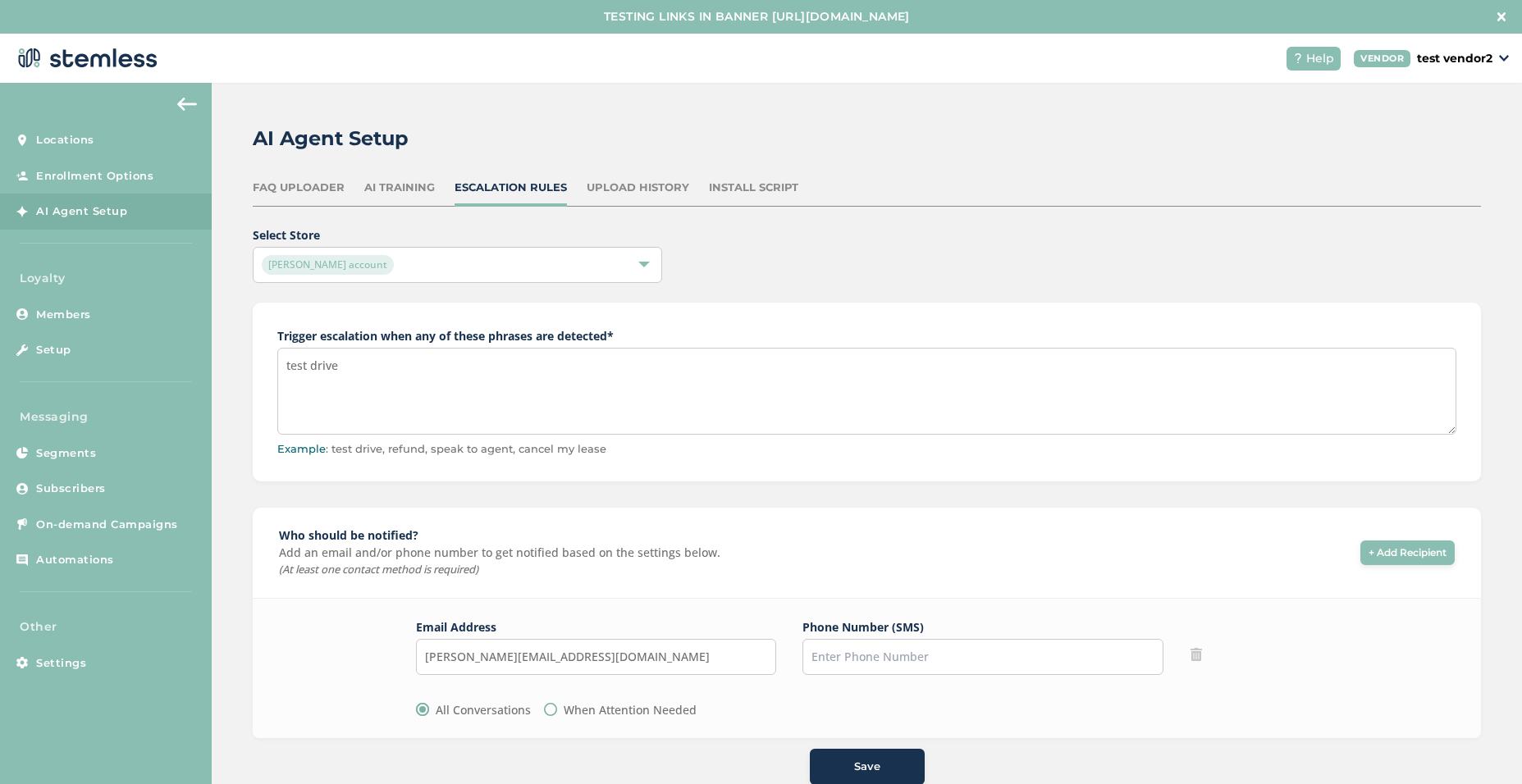
click at [858, 758] on button "Save" at bounding box center [867, 767] width 115 height 36
click at [612, 187] on div "Upload History" at bounding box center [638, 188] width 102 height 16
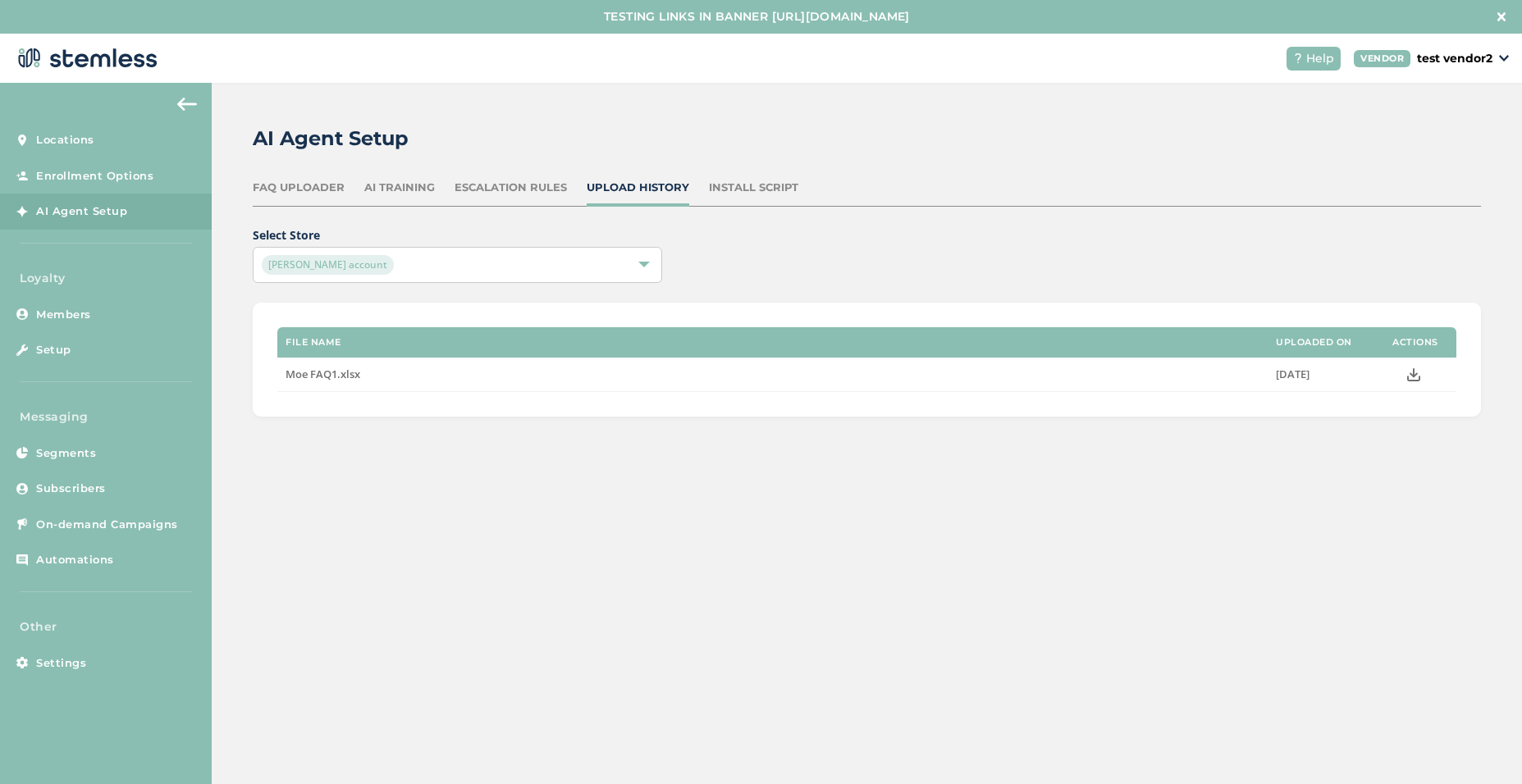
click at [400, 183] on div "AI Training" at bounding box center [399, 188] width 71 height 16
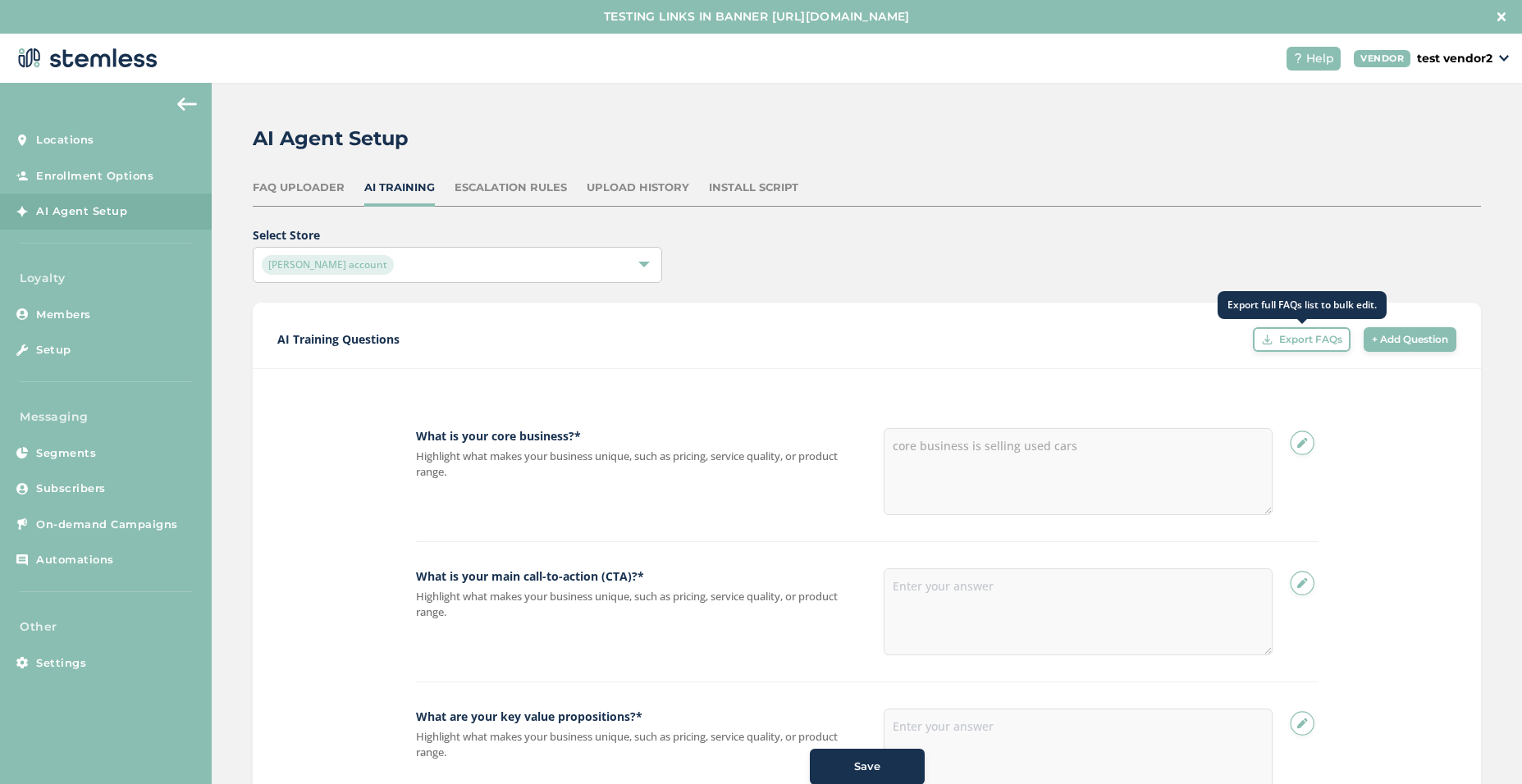
click at [1287, 342] on span "Export FAQs" at bounding box center [1310, 339] width 63 height 15
